Goal: Find specific page/section: Find specific page/section

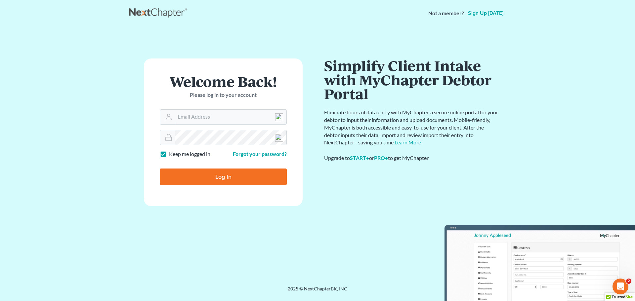
type input "[EMAIL_ADDRESS][DOMAIN_NAME]"
click at [223, 178] on input "Log In" at bounding box center [223, 177] width 127 height 17
type input "Thinking..."
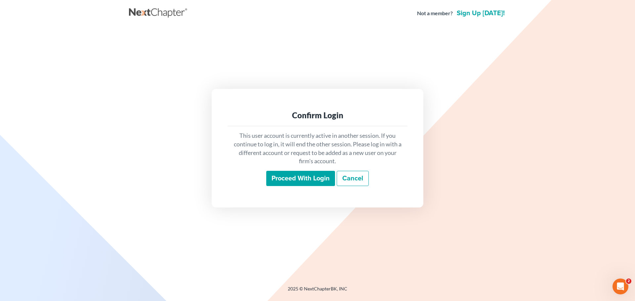
click at [294, 178] on input "Proceed with login" at bounding box center [300, 178] width 69 height 15
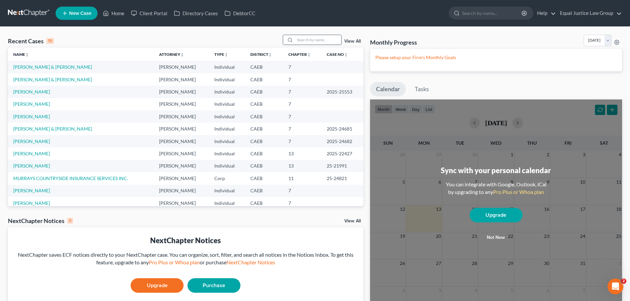
click at [311, 43] on input "search" at bounding box center [318, 40] width 46 height 10
type input "lucido"
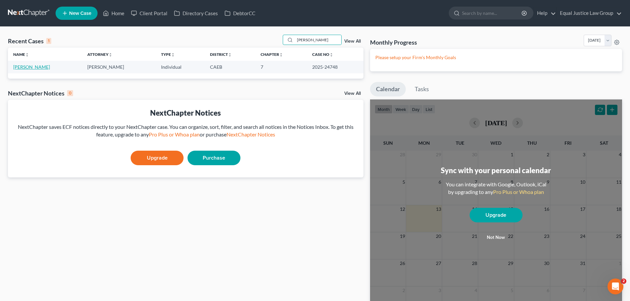
click at [29, 67] on link "Lucido, Teresa" at bounding box center [31, 67] width 37 height 6
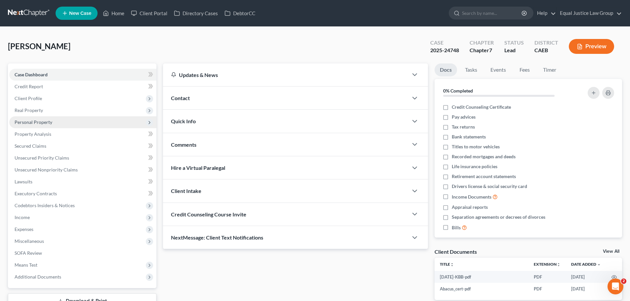
click at [27, 126] on span "Personal Property" at bounding box center [82, 122] width 147 height 12
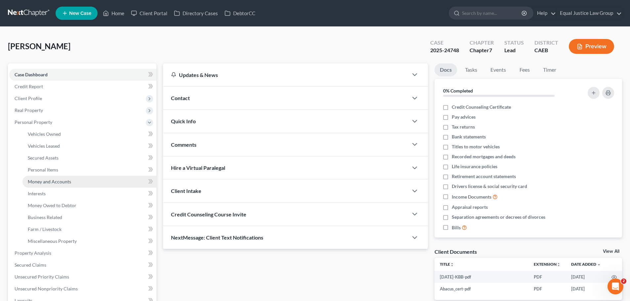
click at [39, 182] on span "Money and Accounts" at bounding box center [49, 182] width 43 height 6
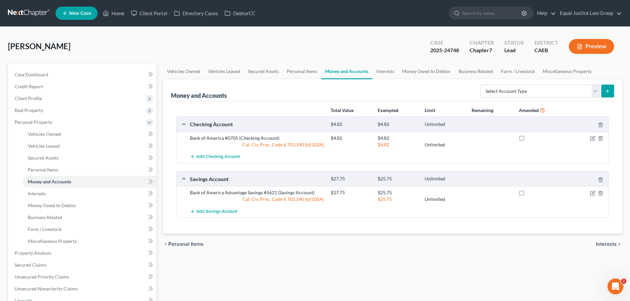
click at [373, 245] on div "chevron_left Personal Items Interests chevron_right" at bounding box center [392, 244] width 459 height 21
